Goal: Check status: Check status

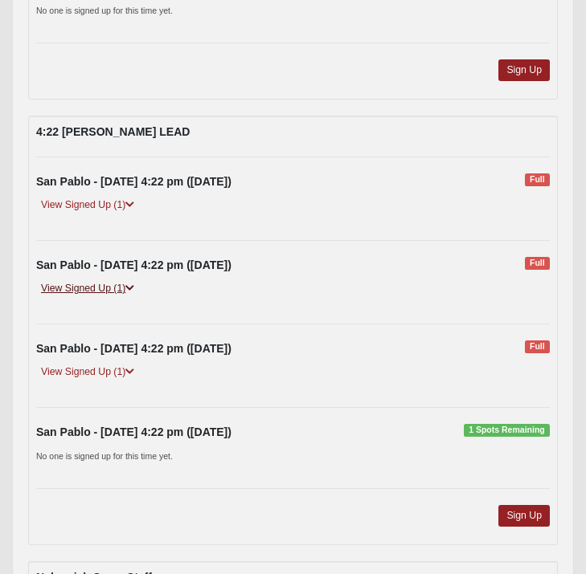
scroll to position [5454, 0]
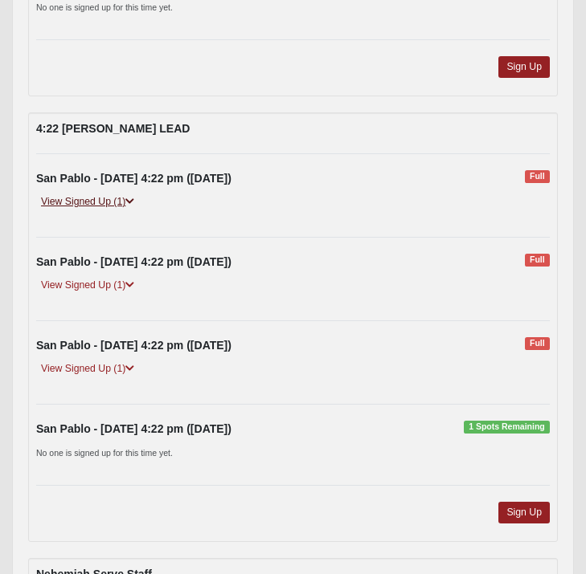
click at [101, 198] on link "View Signed Up (1)" at bounding box center [87, 202] width 103 height 17
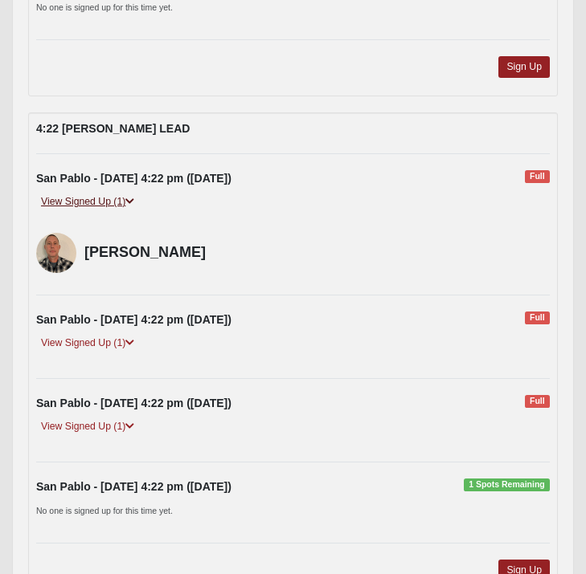
click at [101, 198] on link "View Signed Up (1)" at bounding box center [87, 202] width 103 height 17
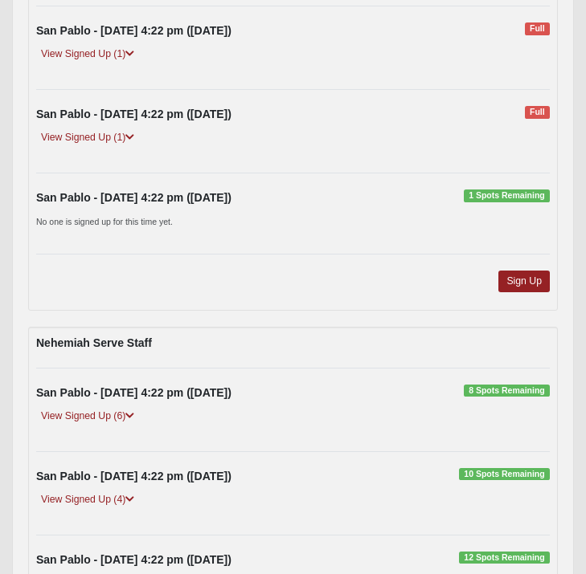
scroll to position [5693, 0]
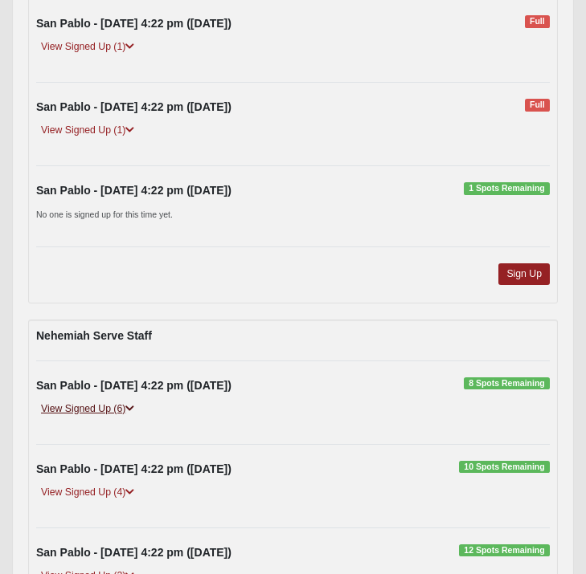
click at [98, 409] on link "View Signed Up (6)" at bounding box center [87, 409] width 103 height 17
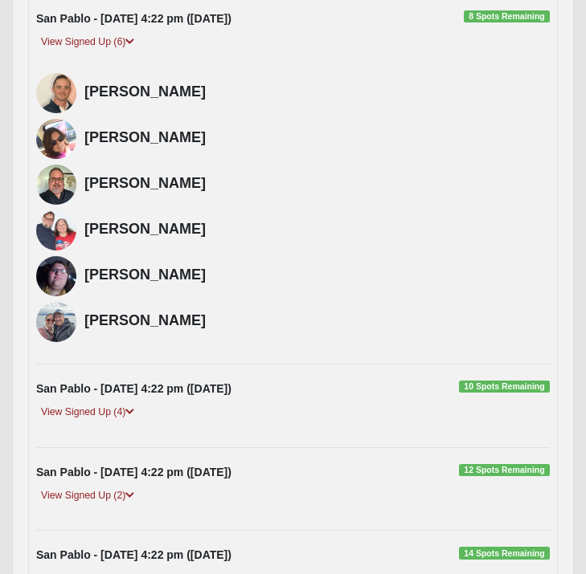
scroll to position [6069, 0]
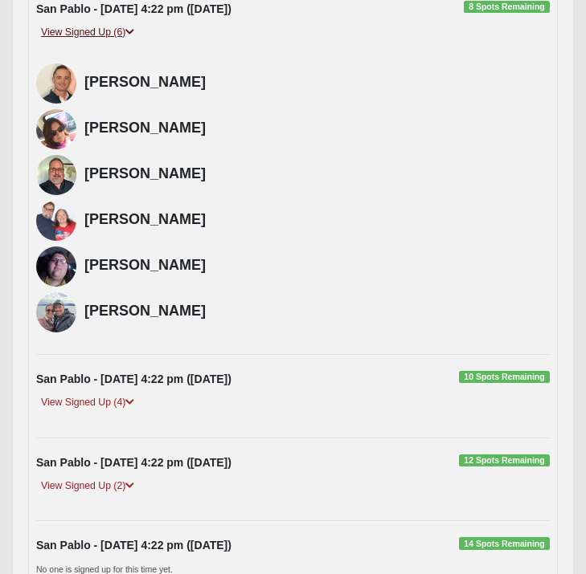
click at [87, 27] on link "View Signed Up (6)" at bounding box center [87, 32] width 103 height 17
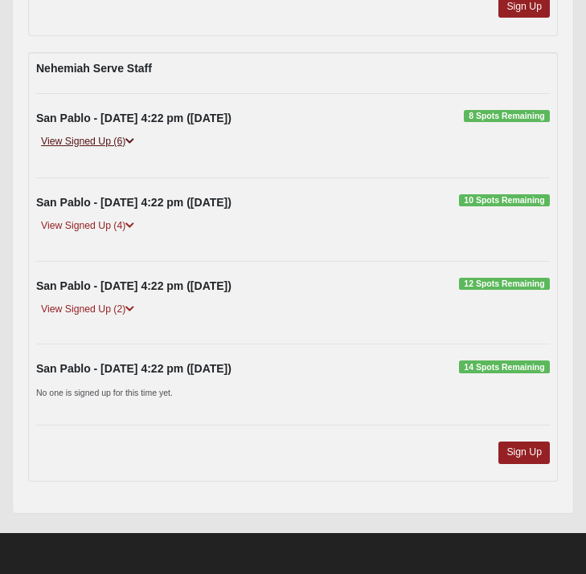
scroll to position [5959, 0]
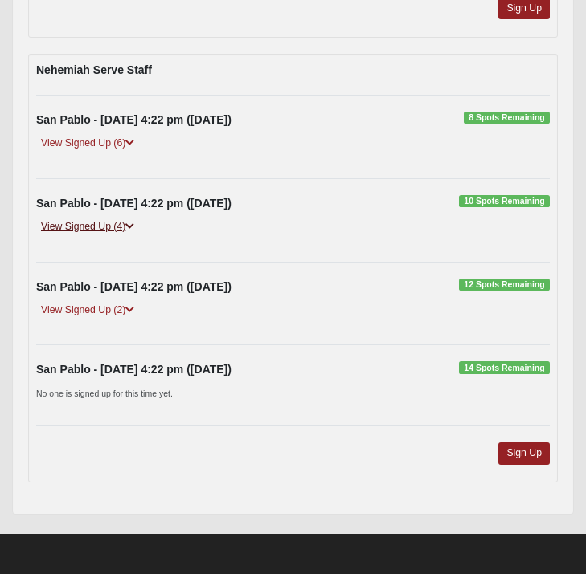
click at [87, 223] on link "View Signed Up (4)" at bounding box center [87, 226] width 103 height 17
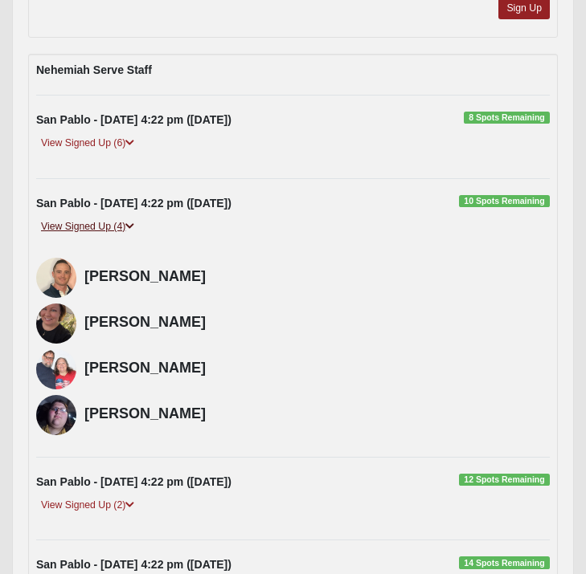
click at [87, 223] on link "View Signed Up (4)" at bounding box center [87, 226] width 103 height 17
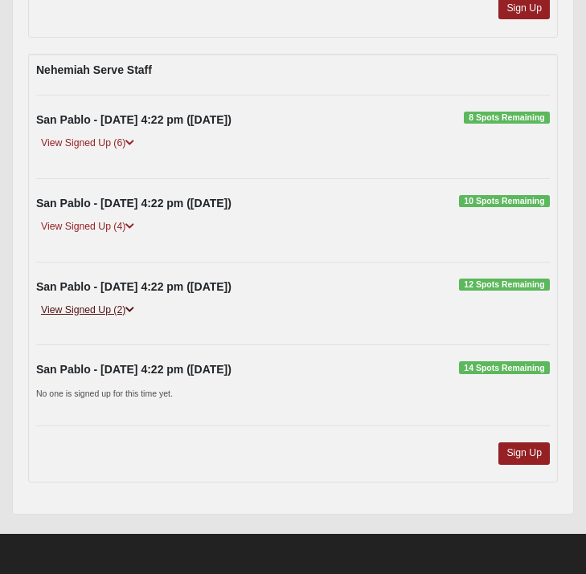
click at [91, 312] on link "View Signed Up (2)" at bounding box center [87, 310] width 103 height 17
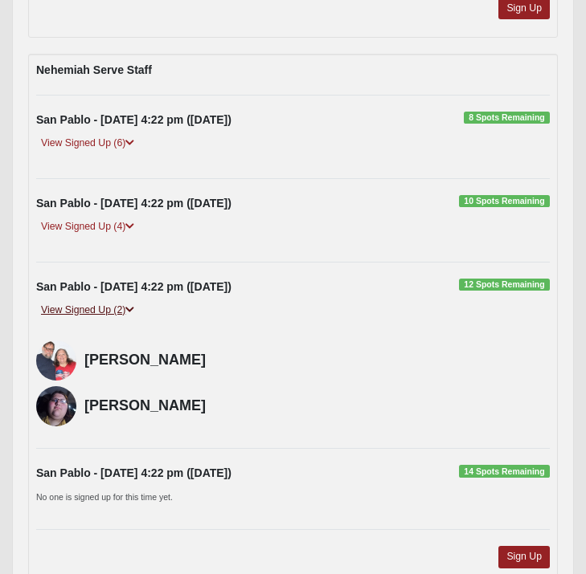
click at [91, 312] on link "View Signed Up (2)" at bounding box center [87, 310] width 103 height 17
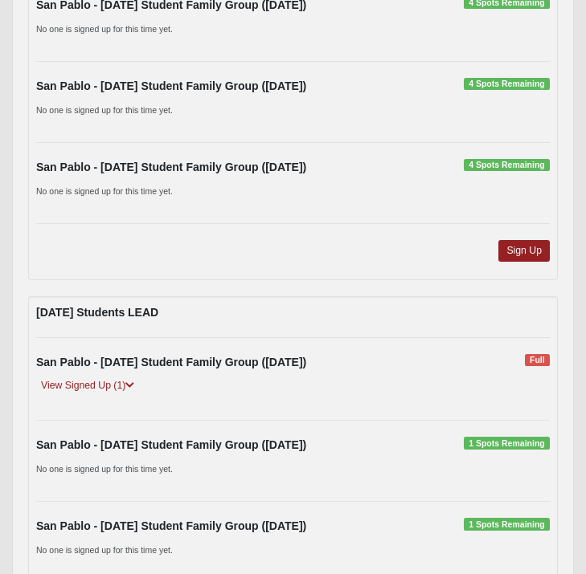
scroll to position [1639, 0]
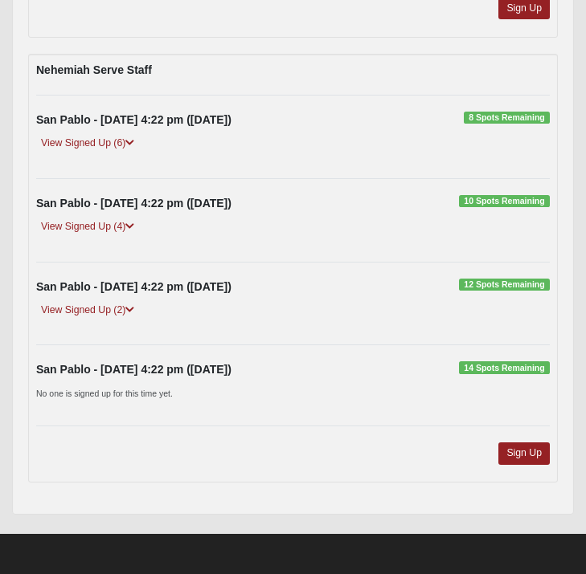
scroll to position [5952, 0]
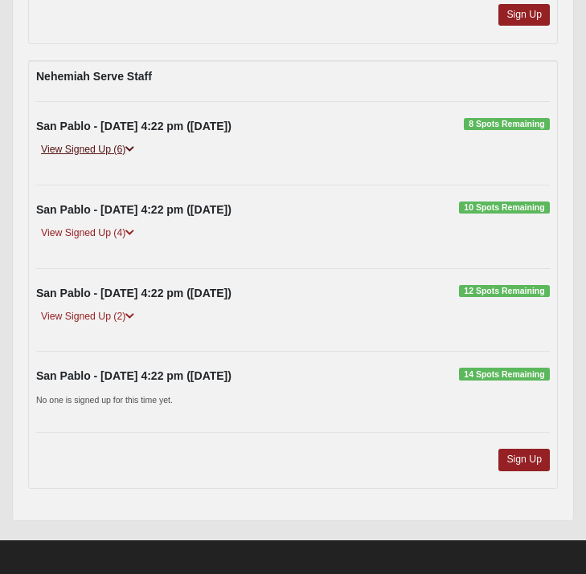
click at [71, 153] on link "View Signed Up (6)" at bounding box center [87, 149] width 103 height 17
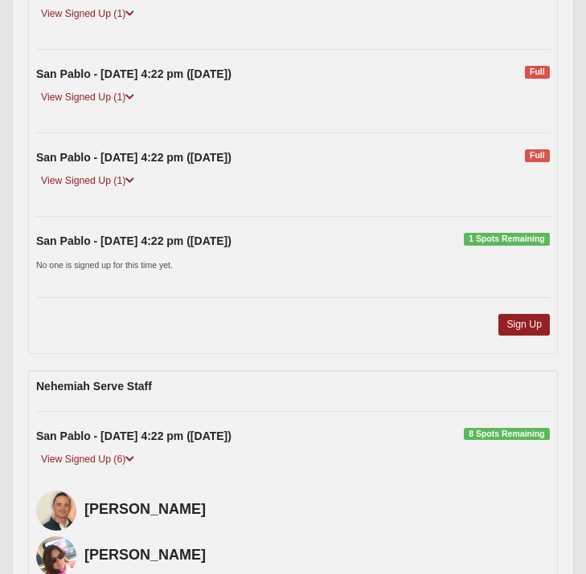
scroll to position [5639, 0]
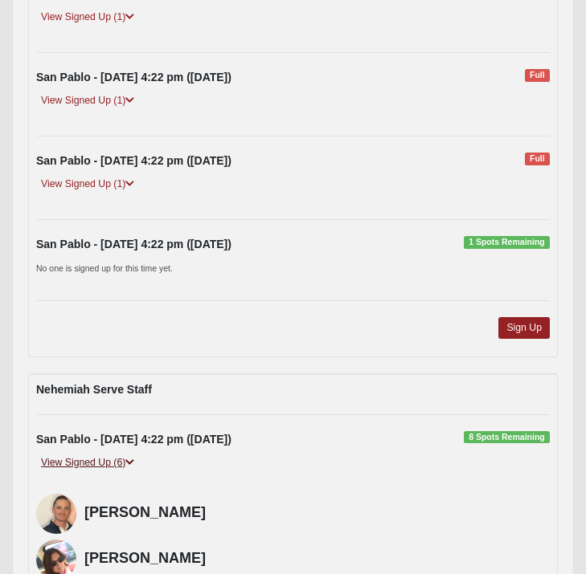
click at [104, 458] on link "View Signed Up (6)" at bounding box center [87, 463] width 103 height 17
